Goal: Transaction & Acquisition: Purchase product/service

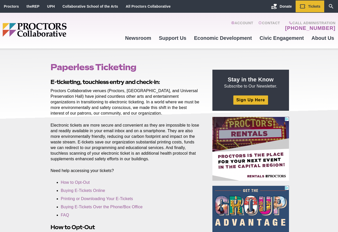
click at [46, 25] on img "Main site navigation and header" at bounding box center [54, 30] width 103 height 14
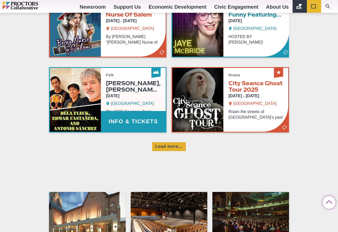
scroll to position [348, 0]
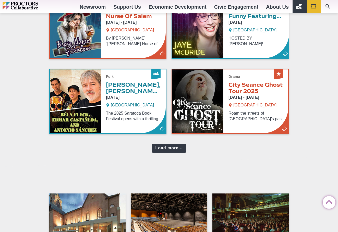
click at [174, 151] on div "Load more..." at bounding box center [168, 148] width 33 height 9
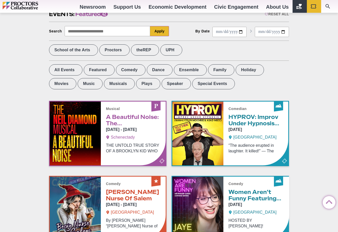
scroll to position [166, 0]
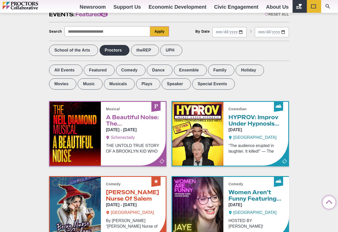
click at [119, 51] on label "Proctors" at bounding box center [114, 50] width 30 height 11
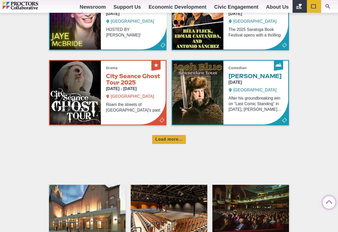
scroll to position [327, 0]
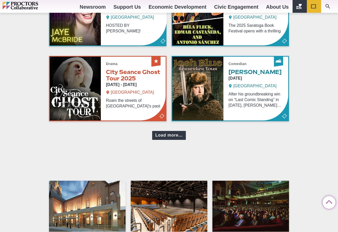
click at [162, 139] on div "Load more..." at bounding box center [168, 135] width 33 height 9
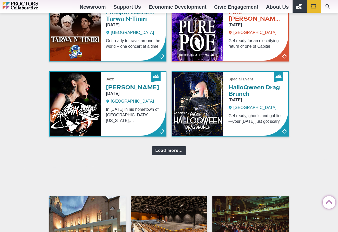
scroll to position [538, 0]
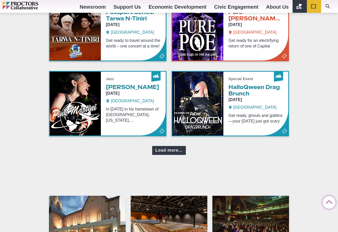
click at [165, 153] on div "Load more..." at bounding box center [168, 150] width 33 height 9
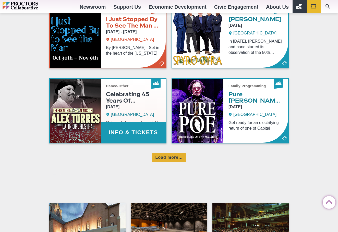
scroll to position [762, 0]
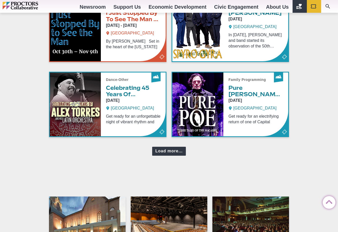
click at [165, 153] on div "Load more..." at bounding box center [168, 151] width 33 height 9
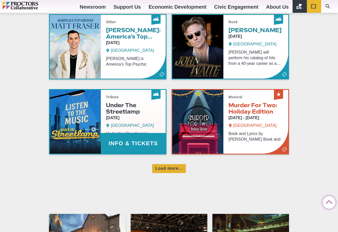
scroll to position [974, 0]
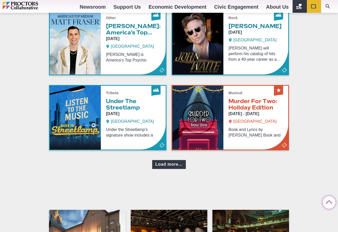
click at [167, 169] on div "Load more..." at bounding box center [168, 164] width 33 height 9
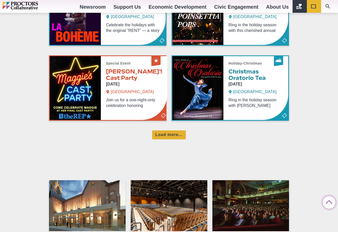
scroll to position [1230, 0]
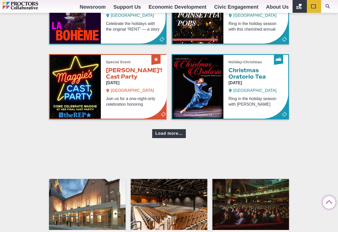
click at [167, 135] on div "Load more..." at bounding box center [168, 133] width 33 height 9
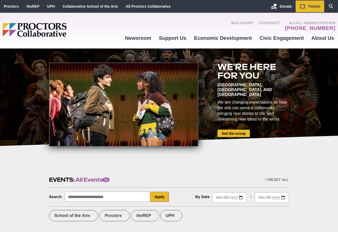
scroll to position [0, 0]
click at [121, 218] on label "Proctors" at bounding box center [114, 215] width 30 height 11
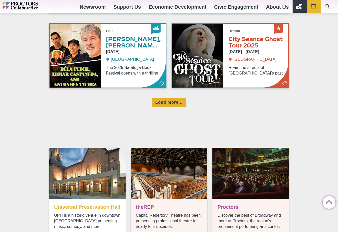
scroll to position [393, 0]
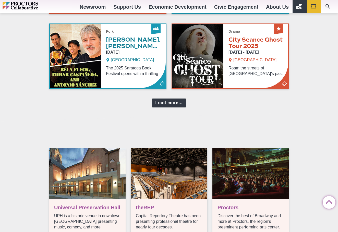
click at [166, 106] on div "Load more..." at bounding box center [168, 103] width 33 height 9
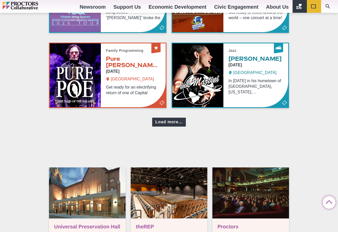
scroll to position [600, 0]
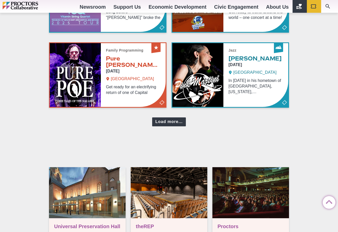
click at [170, 125] on div "Load more..." at bounding box center [168, 122] width 33 height 9
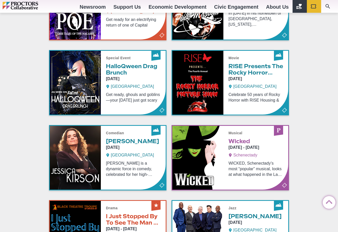
scroll to position [741, 0]
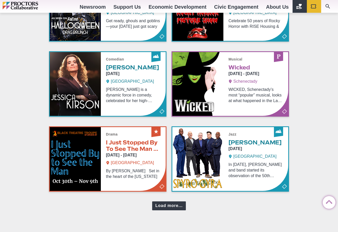
click at [160, 210] on div "Load more..." at bounding box center [168, 206] width 33 height 9
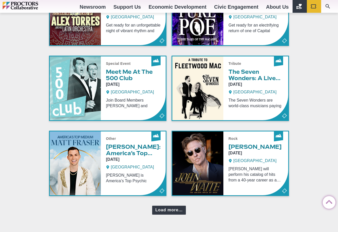
scroll to position [975, 0]
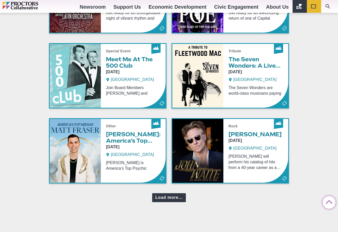
click at [162, 200] on div "Load more..." at bounding box center [168, 197] width 33 height 9
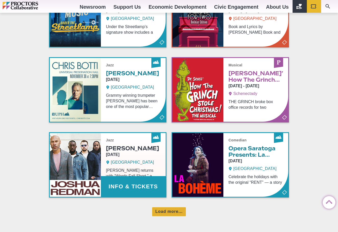
scroll to position [1186, 0]
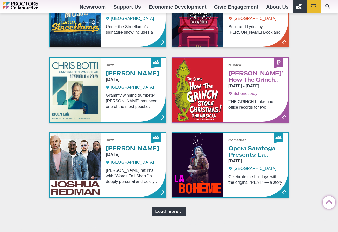
click at [164, 216] on div "Load more..." at bounding box center [168, 211] width 33 height 9
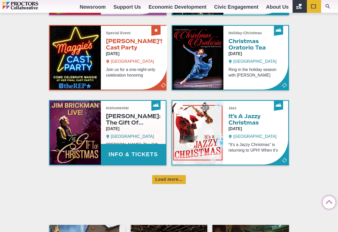
scroll to position [1450, 0]
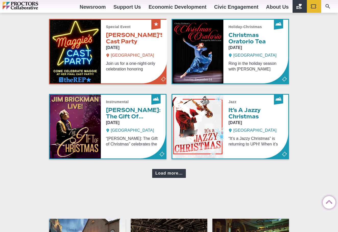
click at [172, 177] on div "Load more..." at bounding box center [168, 173] width 33 height 9
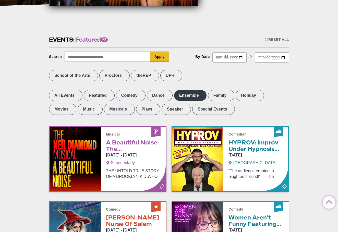
scroll to position [141, 0]
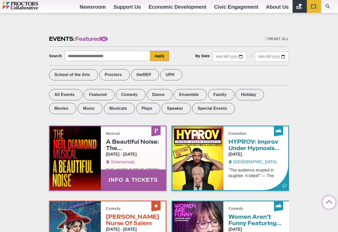
click at [126, 183] on link "Info & Tickets" at bounding box center [108, 158] width 116 height 64
